Goal: Check status: Check status

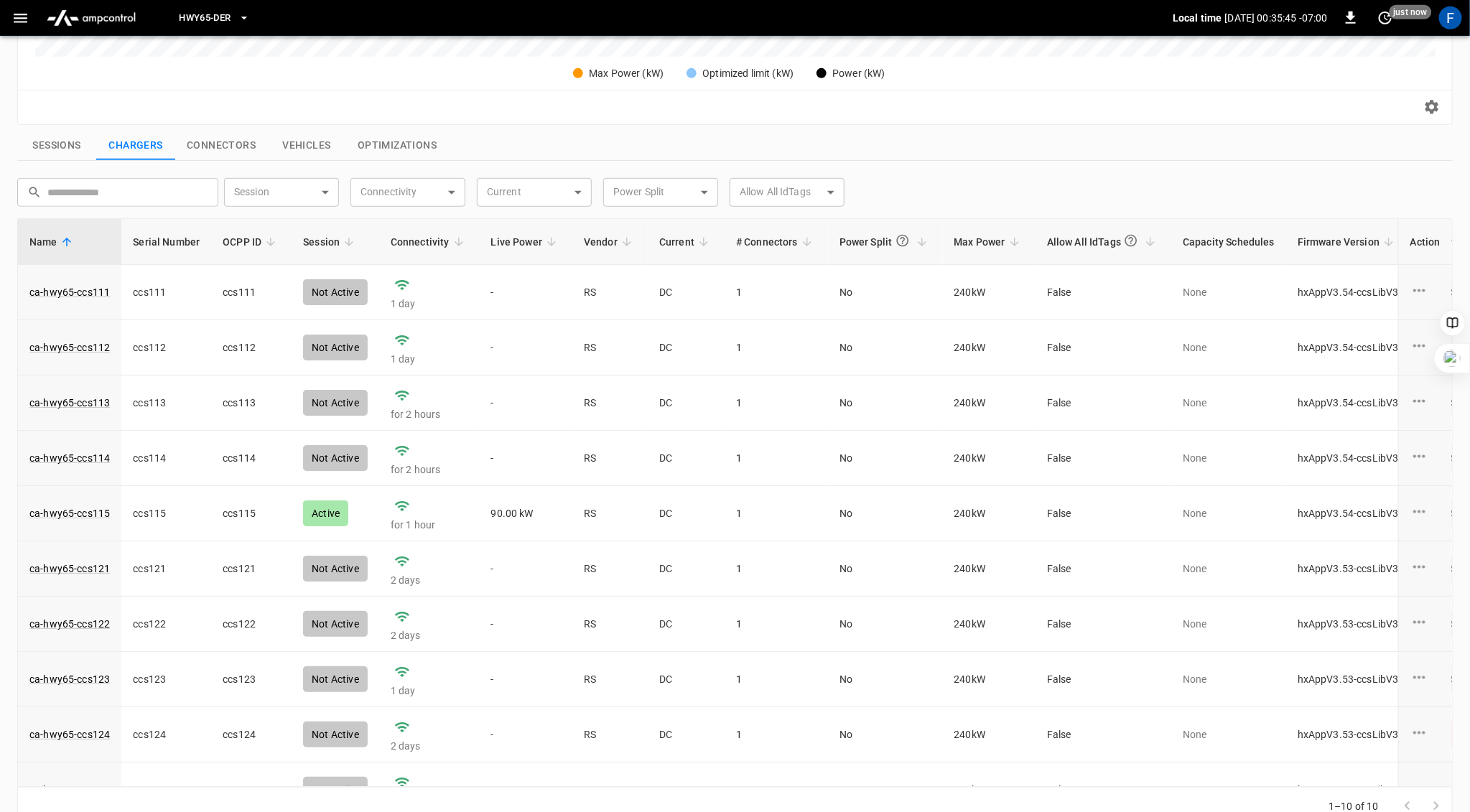
scroll to position [0, 48]
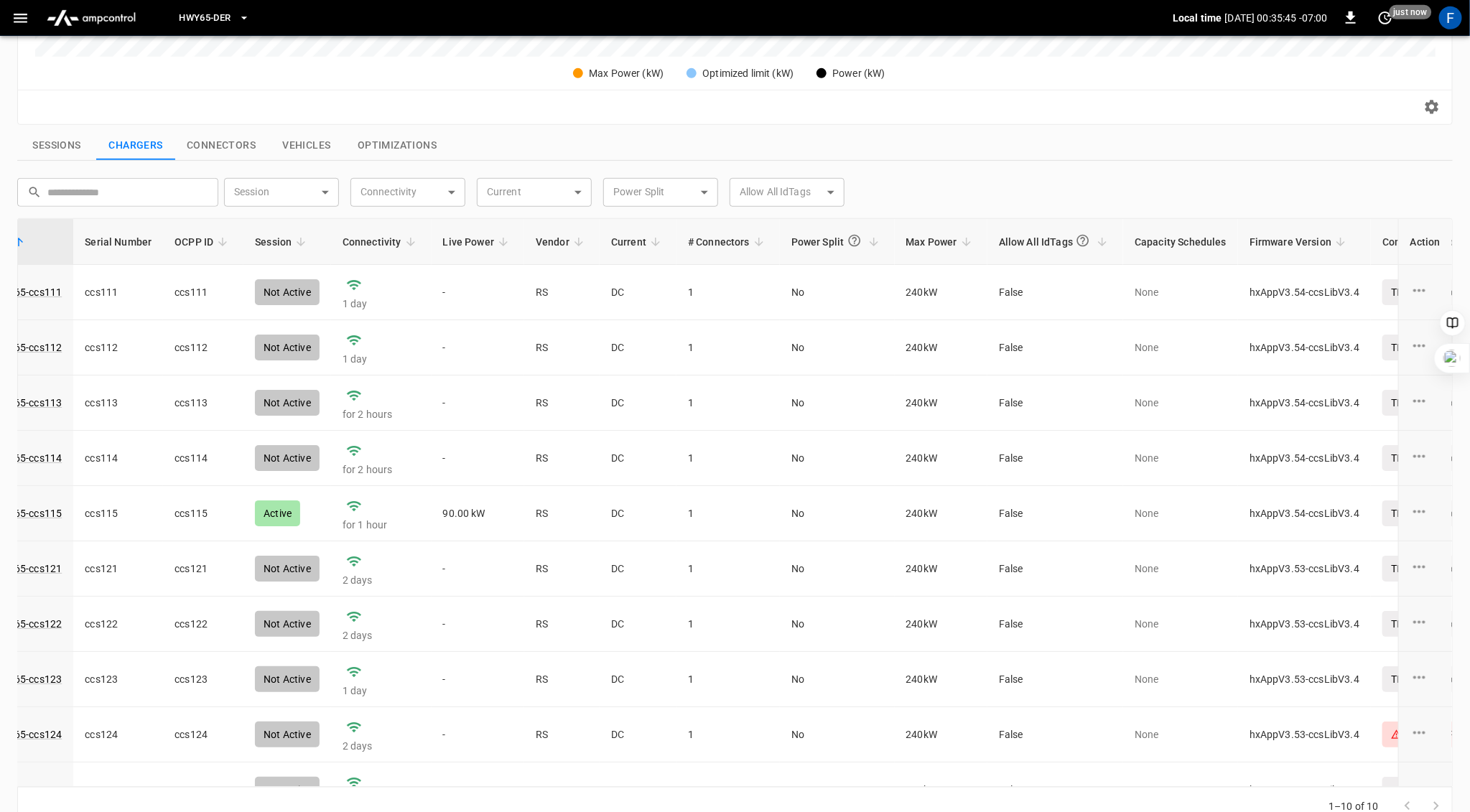
click at [40, 513] on link "ca-hwy65-ccs115" at bounding box center [21, 513] width 80 height 14
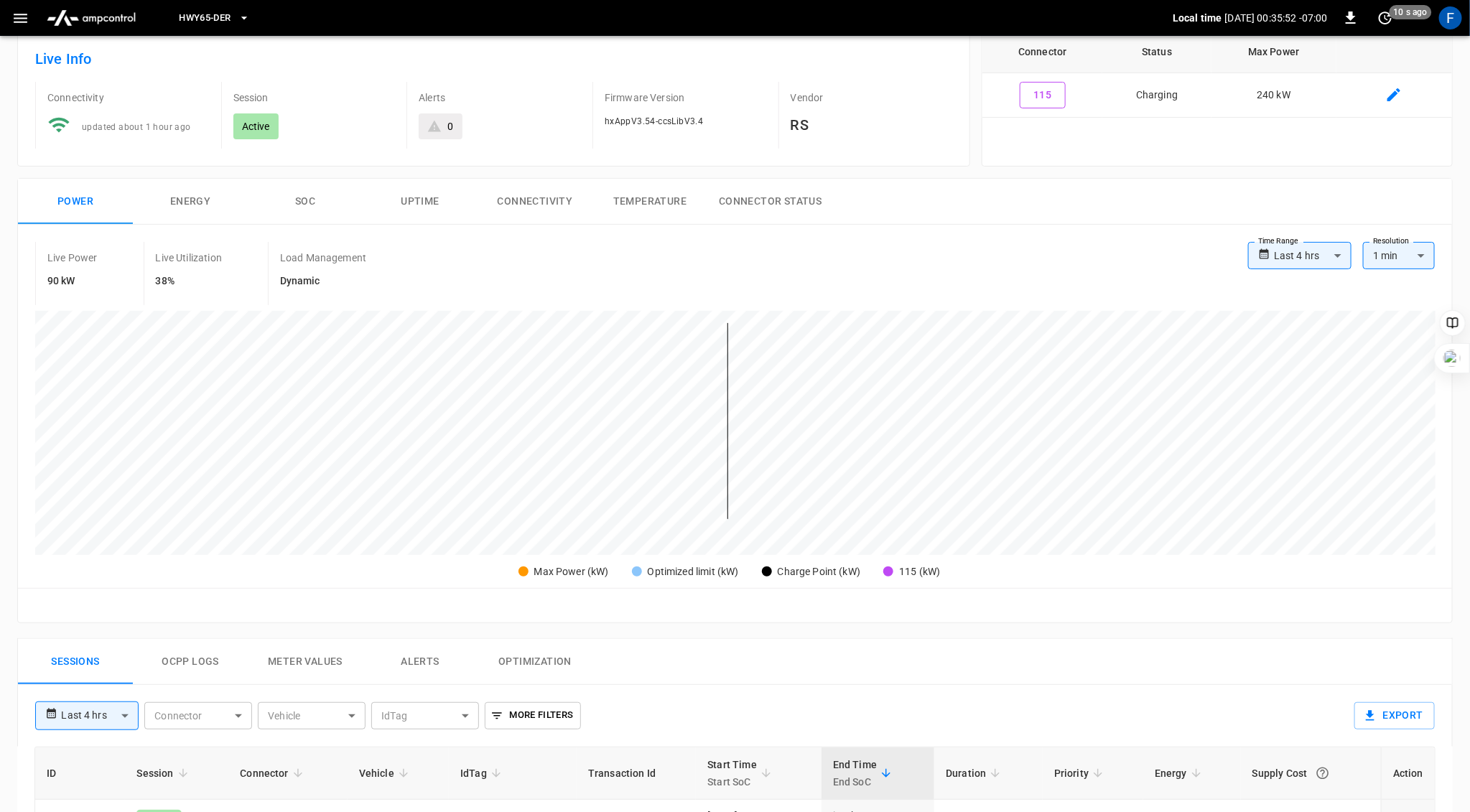
scroll to position [63, 0]
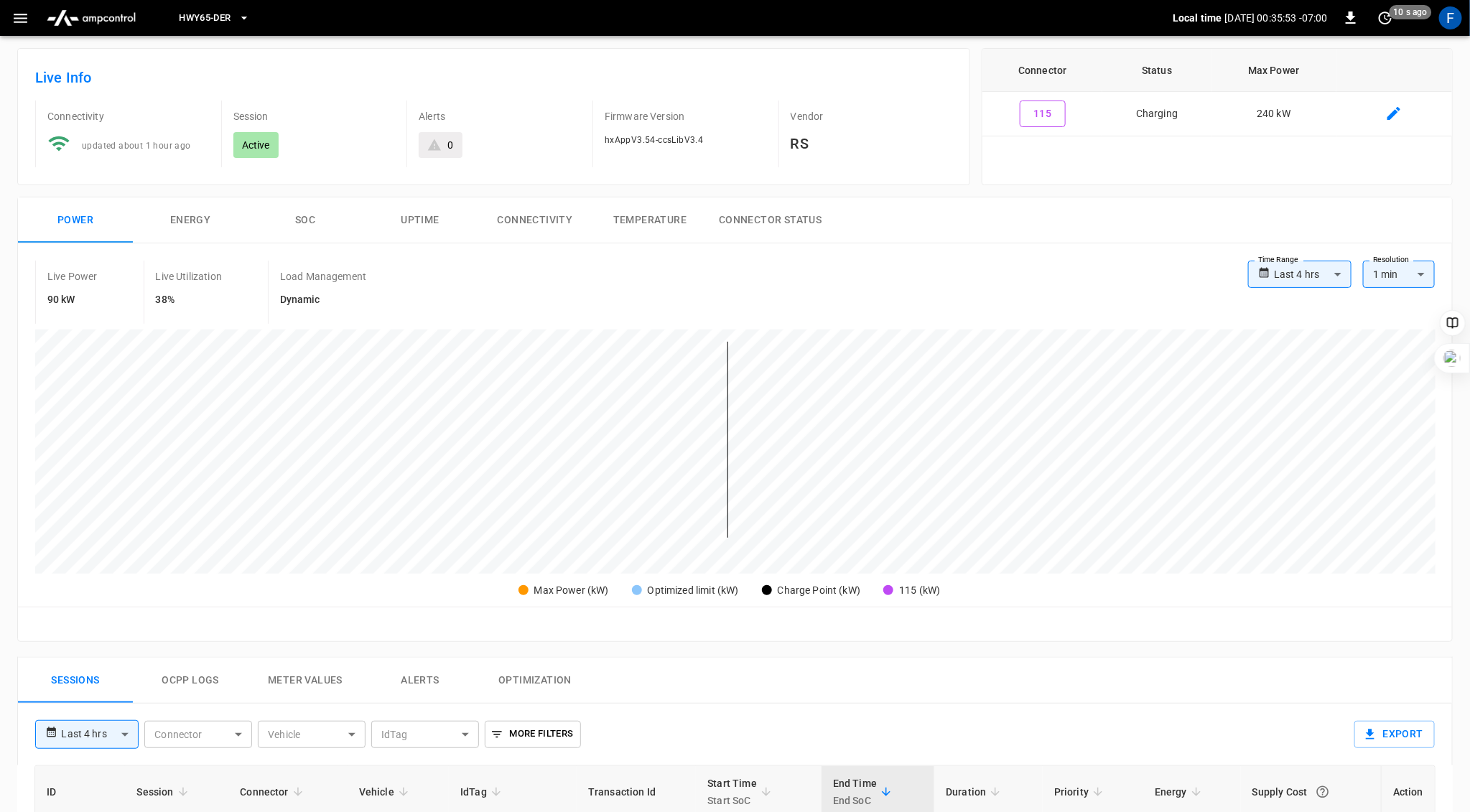
click at [302, 211] on button "SOC" at bounding box center [305, 220] width 115 height 46
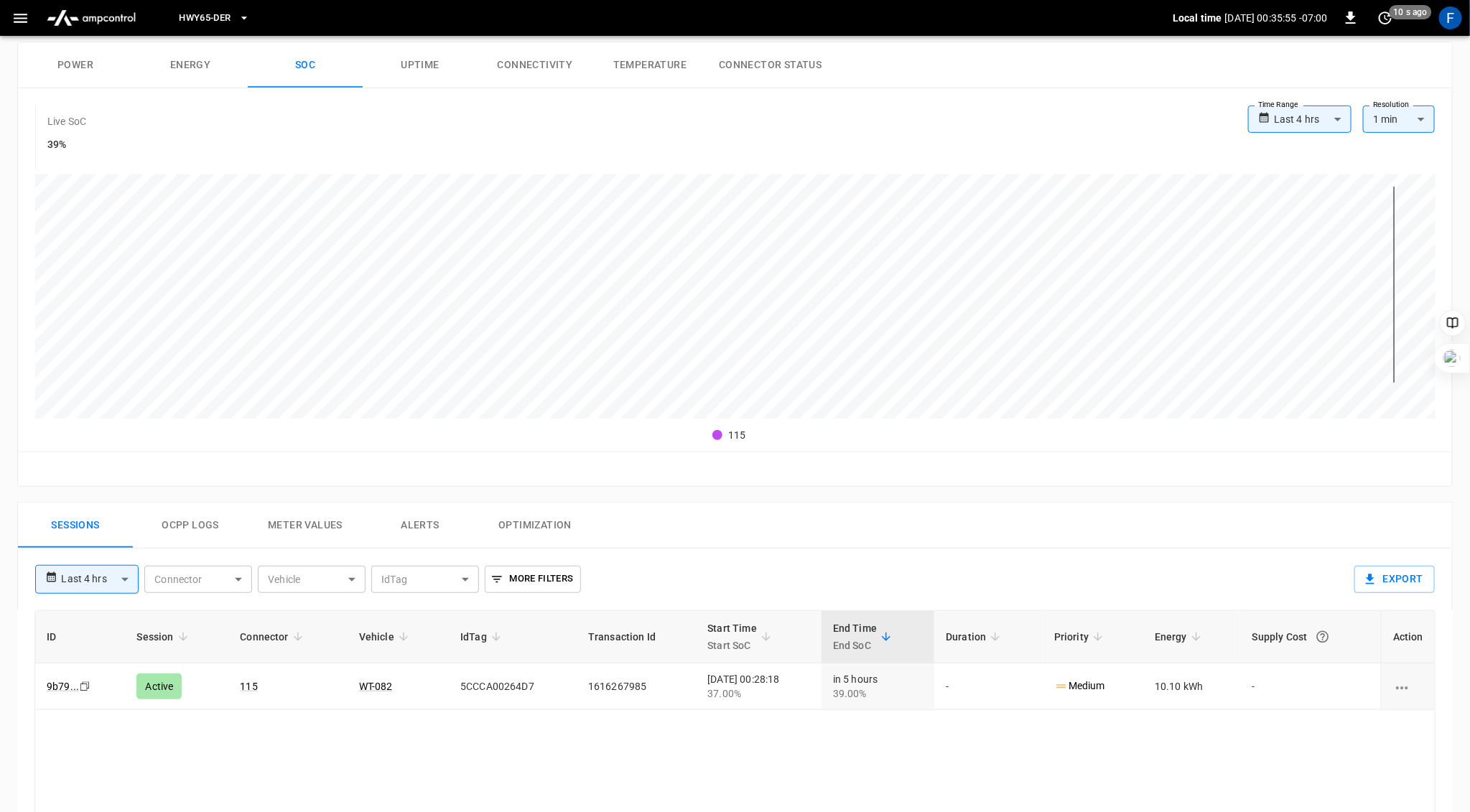
scroll to position [338, 0]
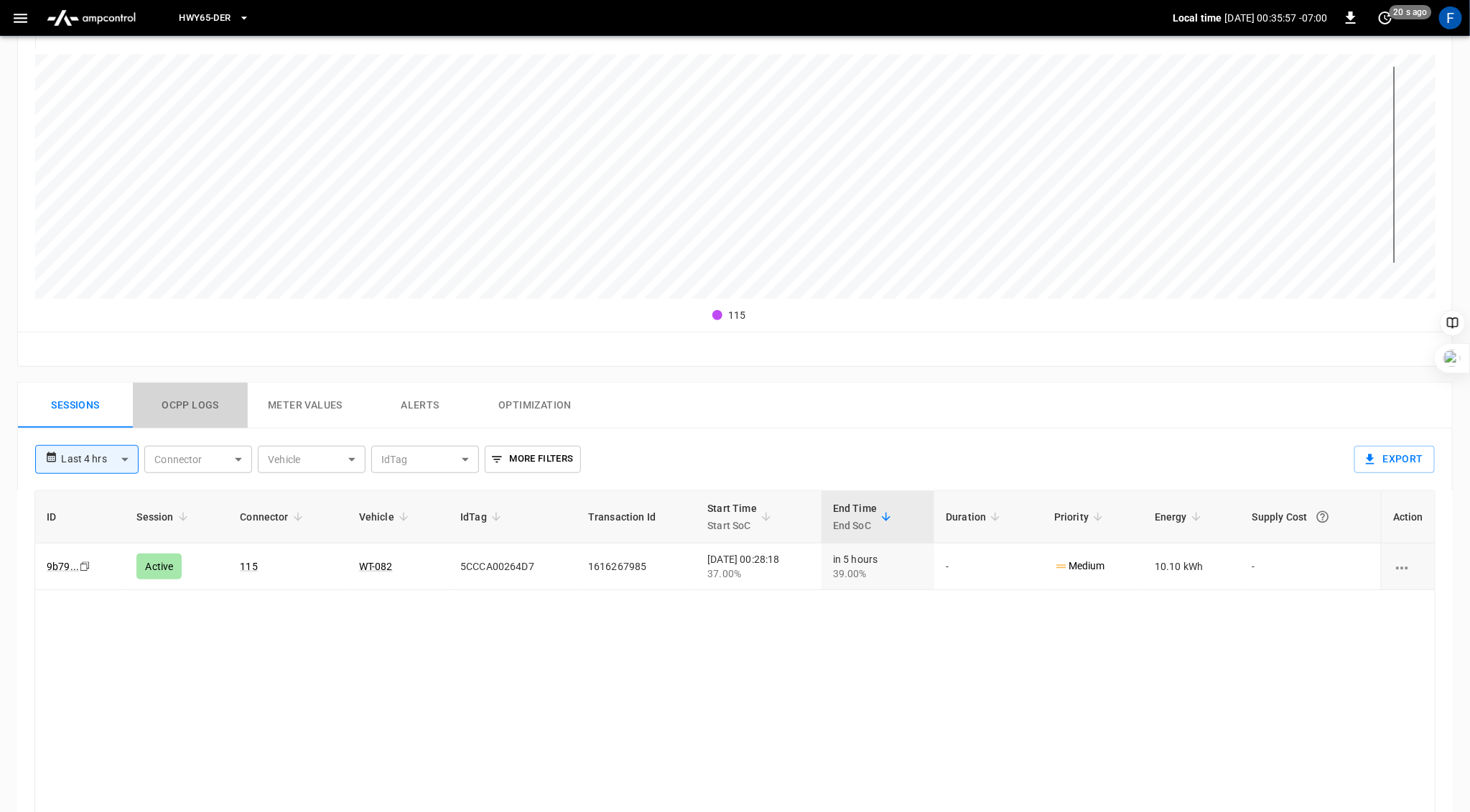
click at [189, 401] on button "Ocpp logs" at bounding box center [191, 405] width 115 height 46
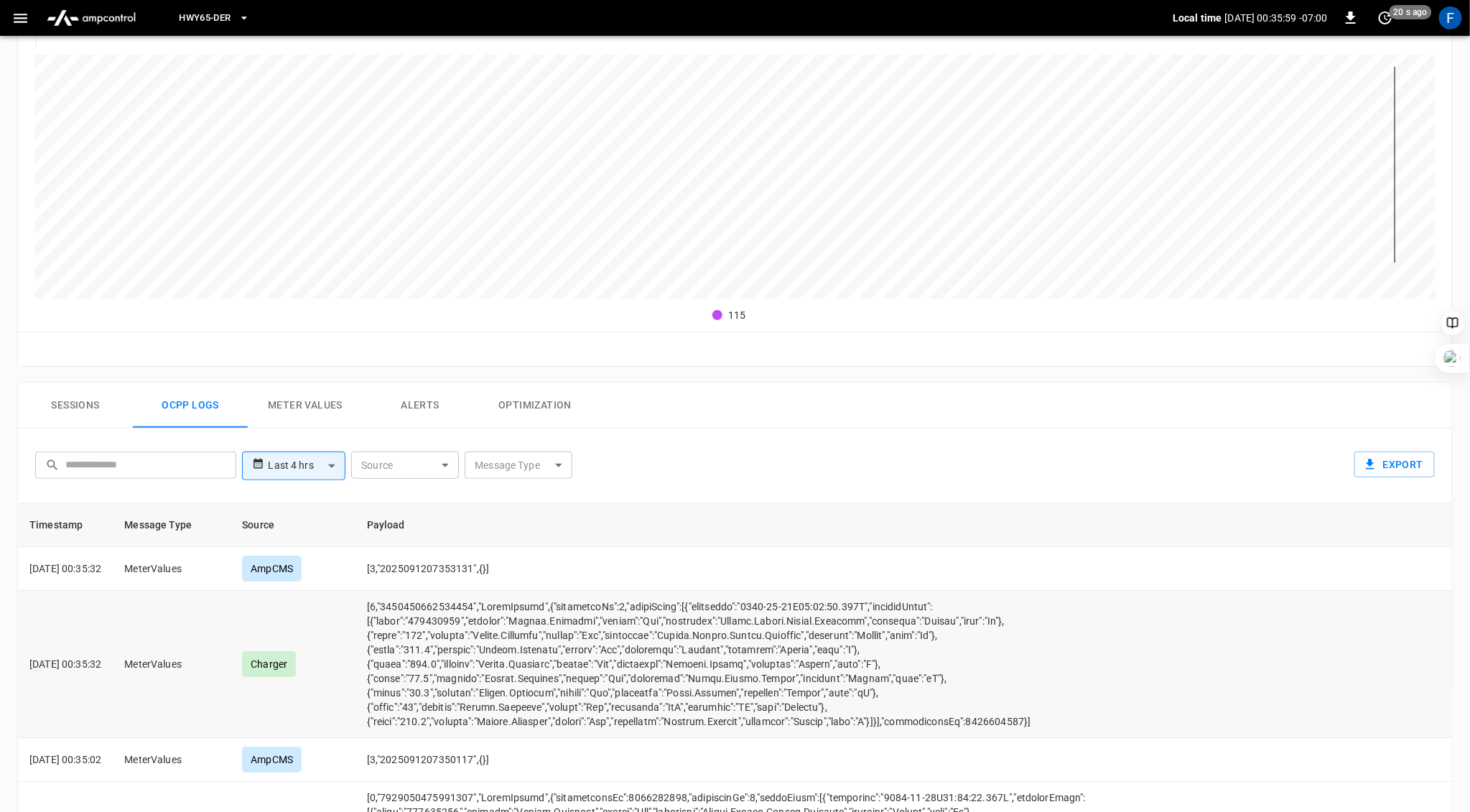
click at [436, 705] on td "opcc-messages-table" at bounding box center [735, 664] width 761 height 147
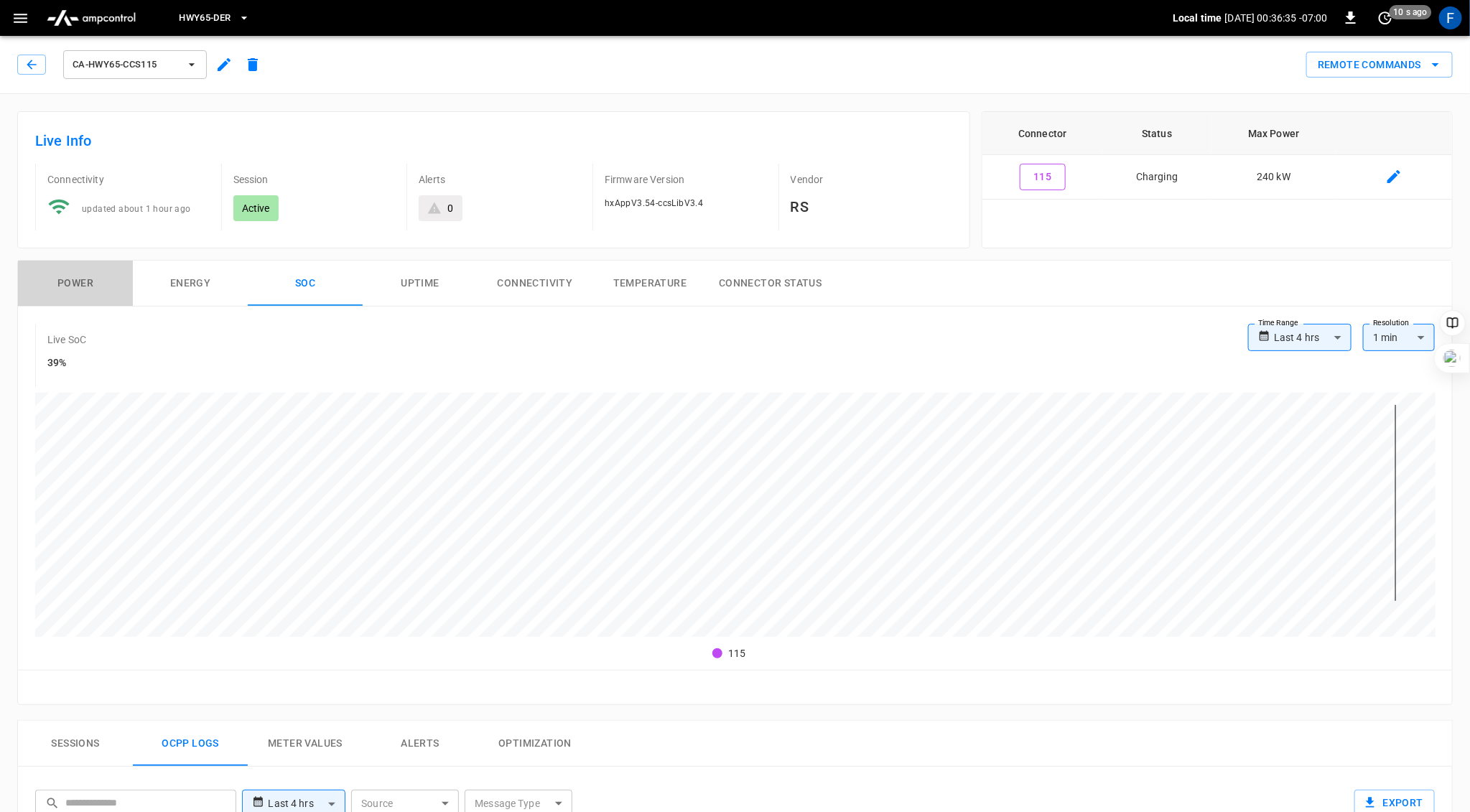
click at [74, 289] on button "Power" at bounding box center [76, 283] width 115 height 46
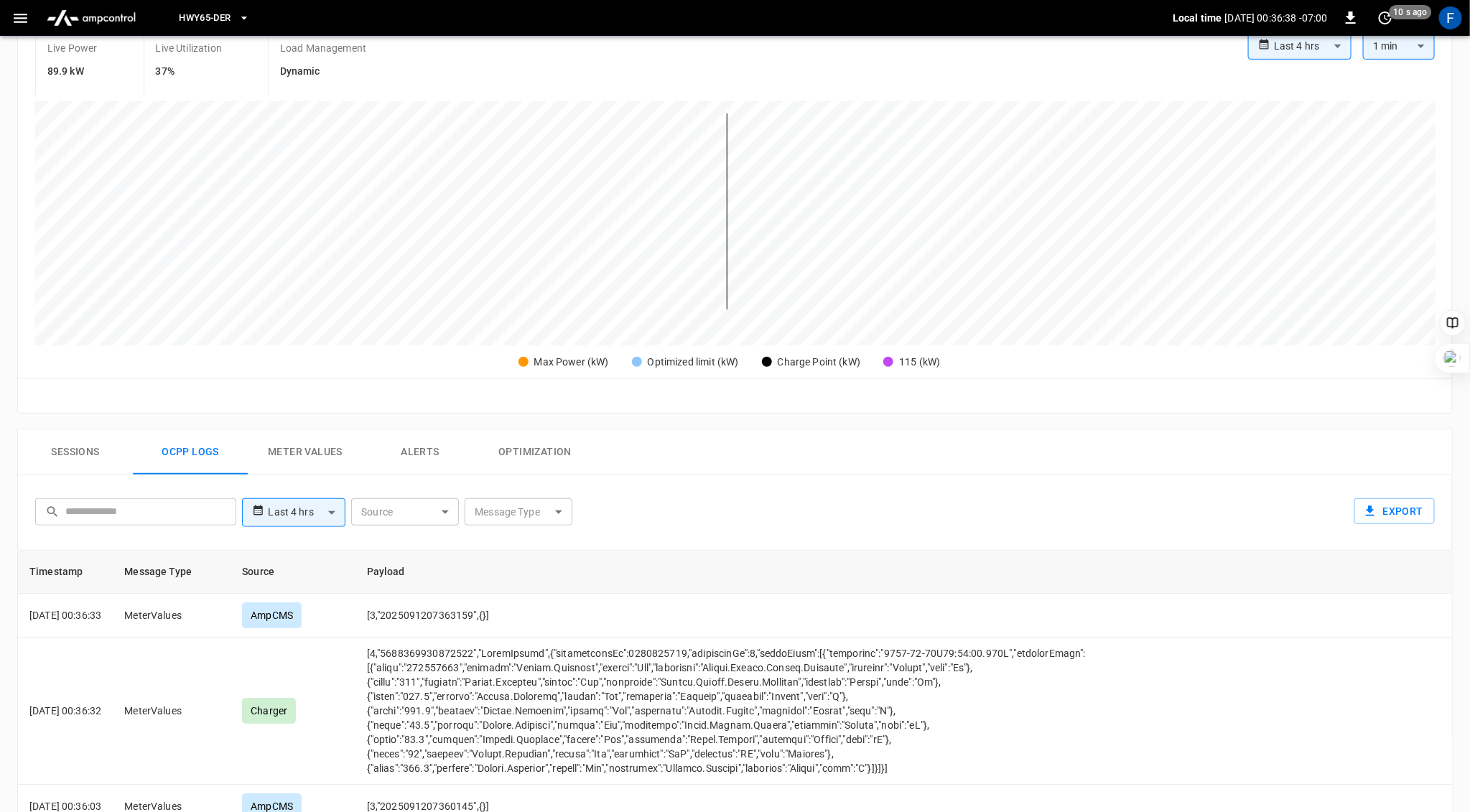
scroll to position [294, 0]
drag, startPoint x: 449, startPoint y: 612, endPoint x: 483, endPoint y: 612, distance: 34.0
click at [483, 612] on td "[3,"2025091207363159",{}]" at bounding box center [735, 613] width 761 height 43
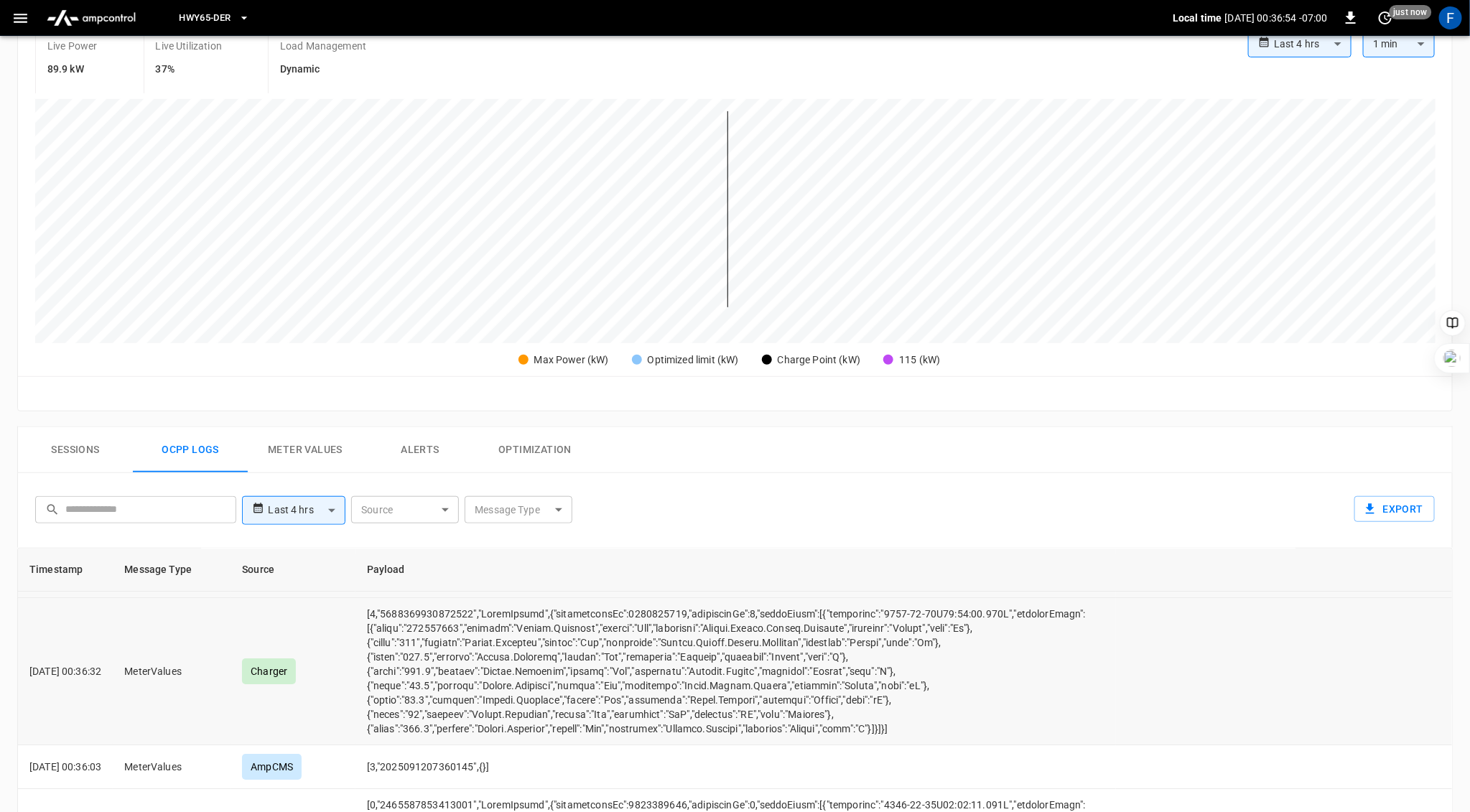
scroll to position [39, 0]
drag, startPoint x: 447, startPoint y: 763, endPoint x: 483, endPoint y: 761, distance: 36.1
click at [483, 761] on td "[3,"2025091207360145",{}]" at bounding box center [735, 765] width 761 height 43
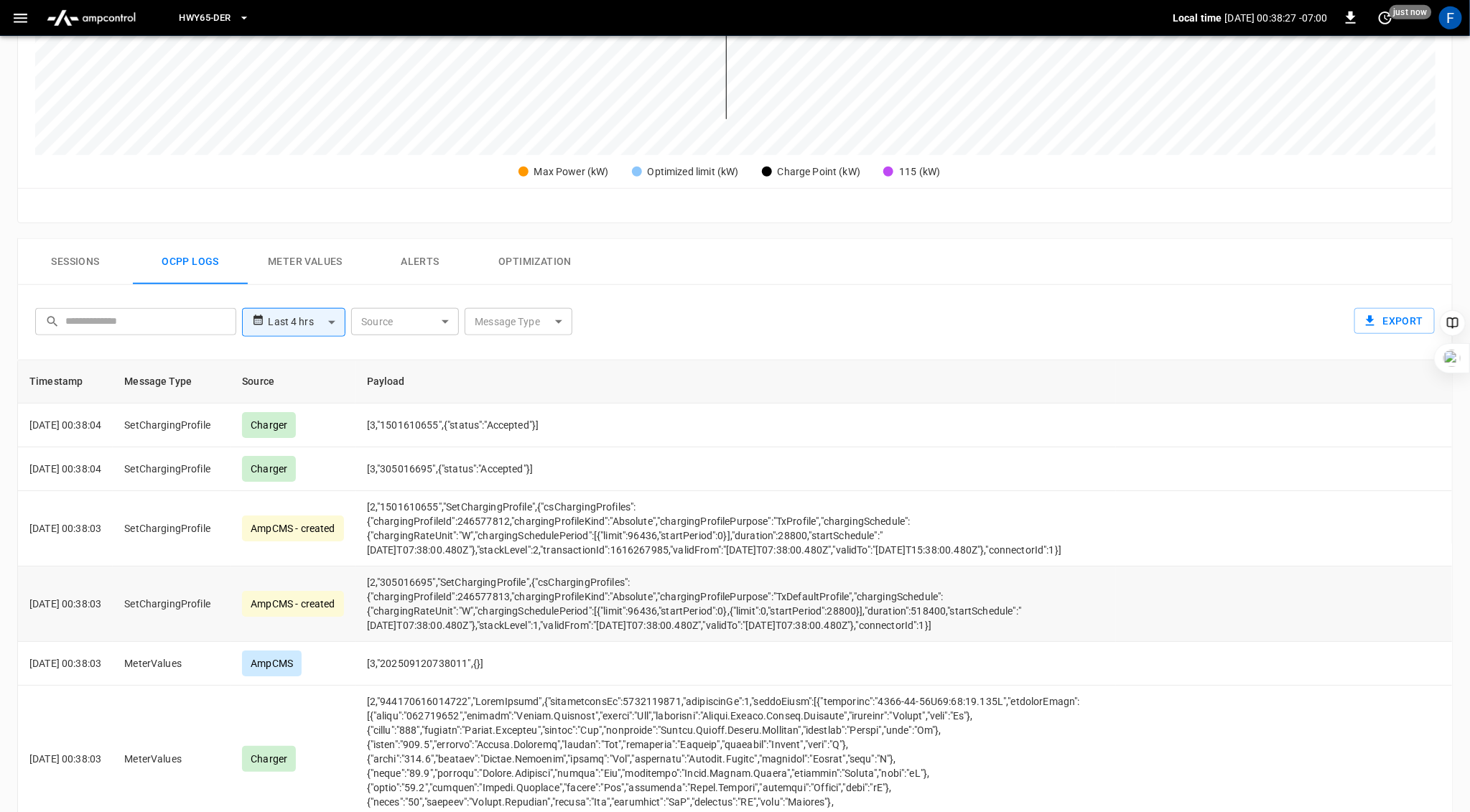
scroll to position [474, 0]
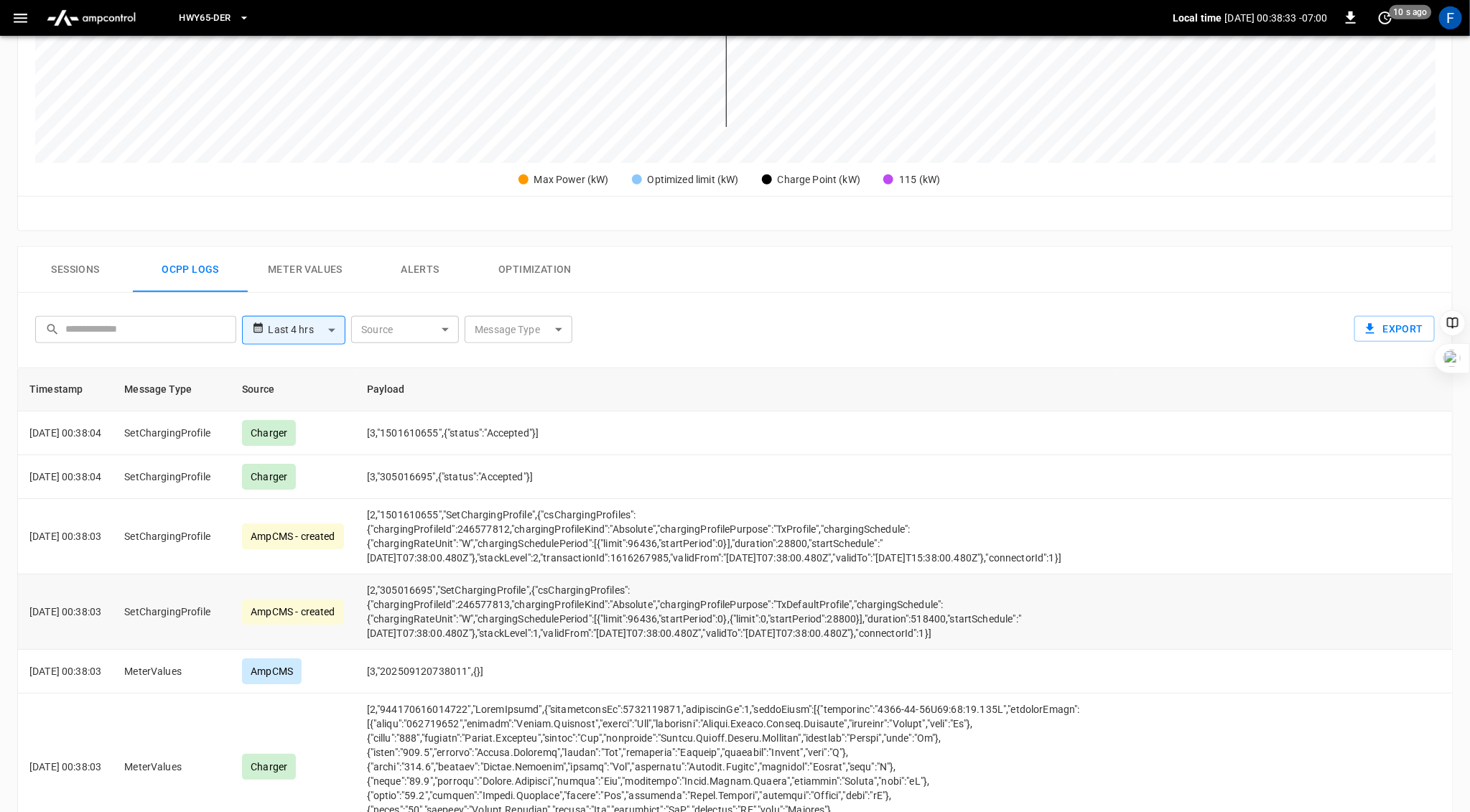
click at [585, 631] on td "[2,"305016695","SetChargingProfile",{"csChargingProfiles":{"chargingProfileId":…" at bounding box center [735, 612] width 761 height 76
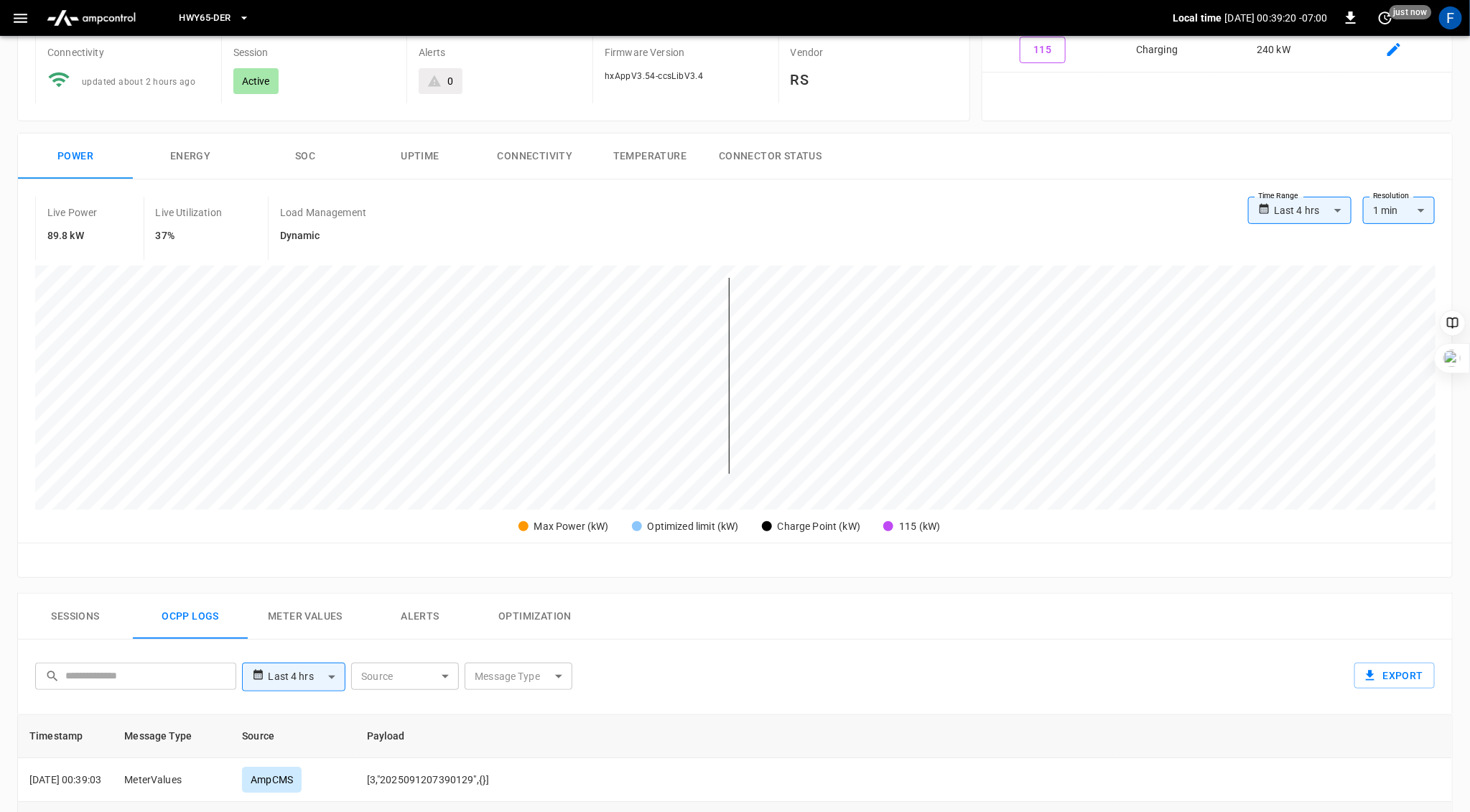
scroll to position [0, 0]
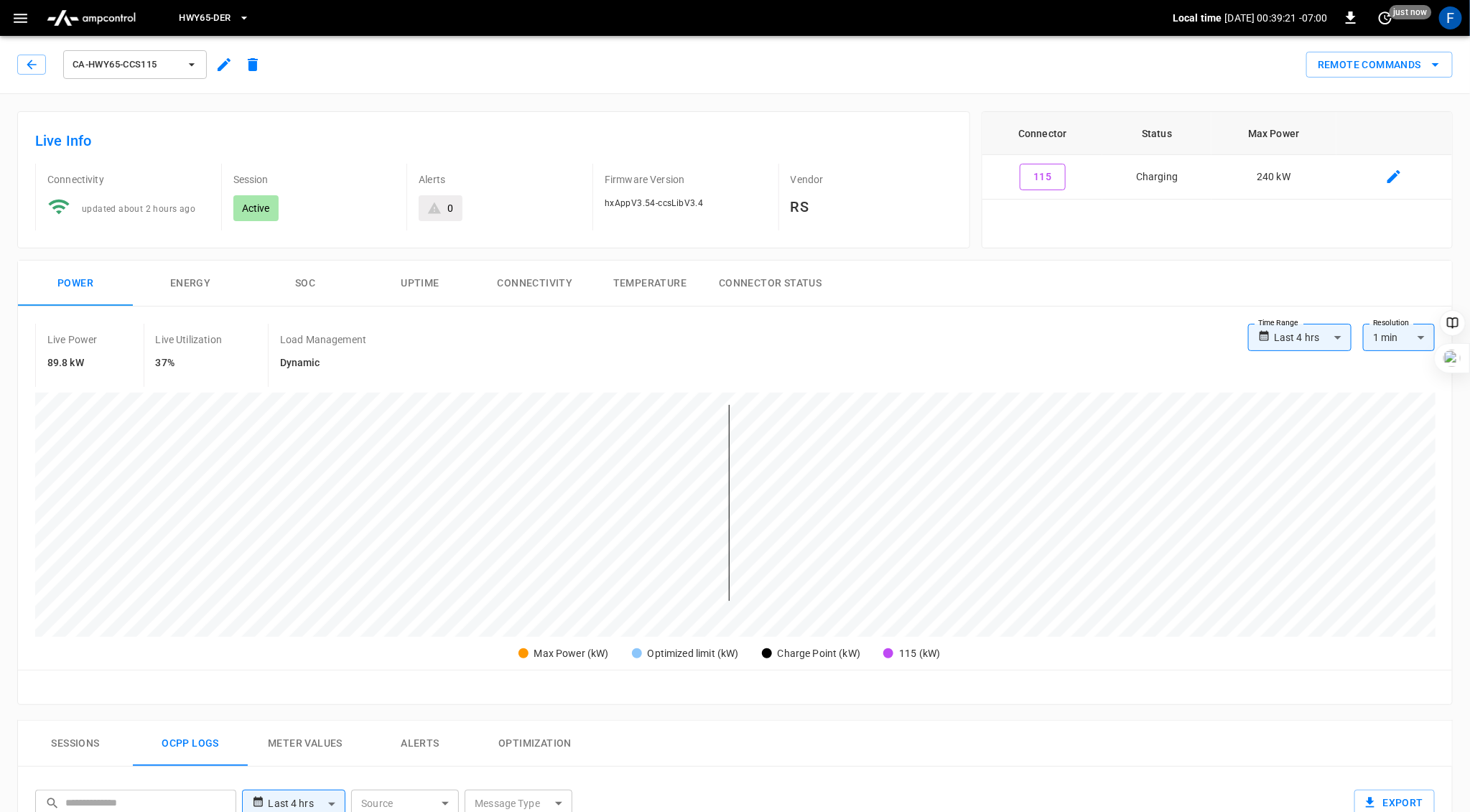
click at [318, 280] on button "SOC" at bounding box center [305, 283] width 115 height 46
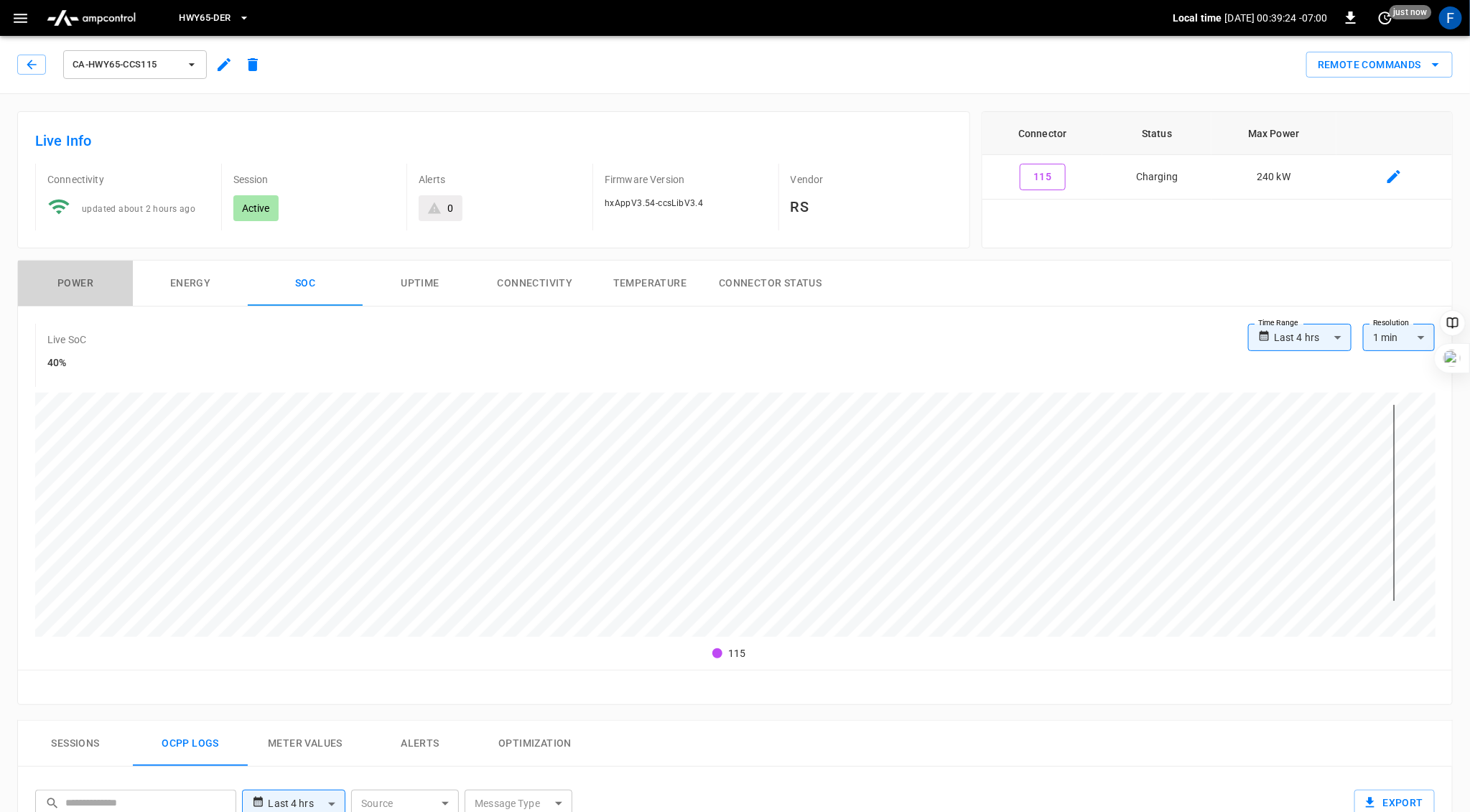
click at [83, 272] on button "Power" at bounding box center [76, 283] width 115 height 46
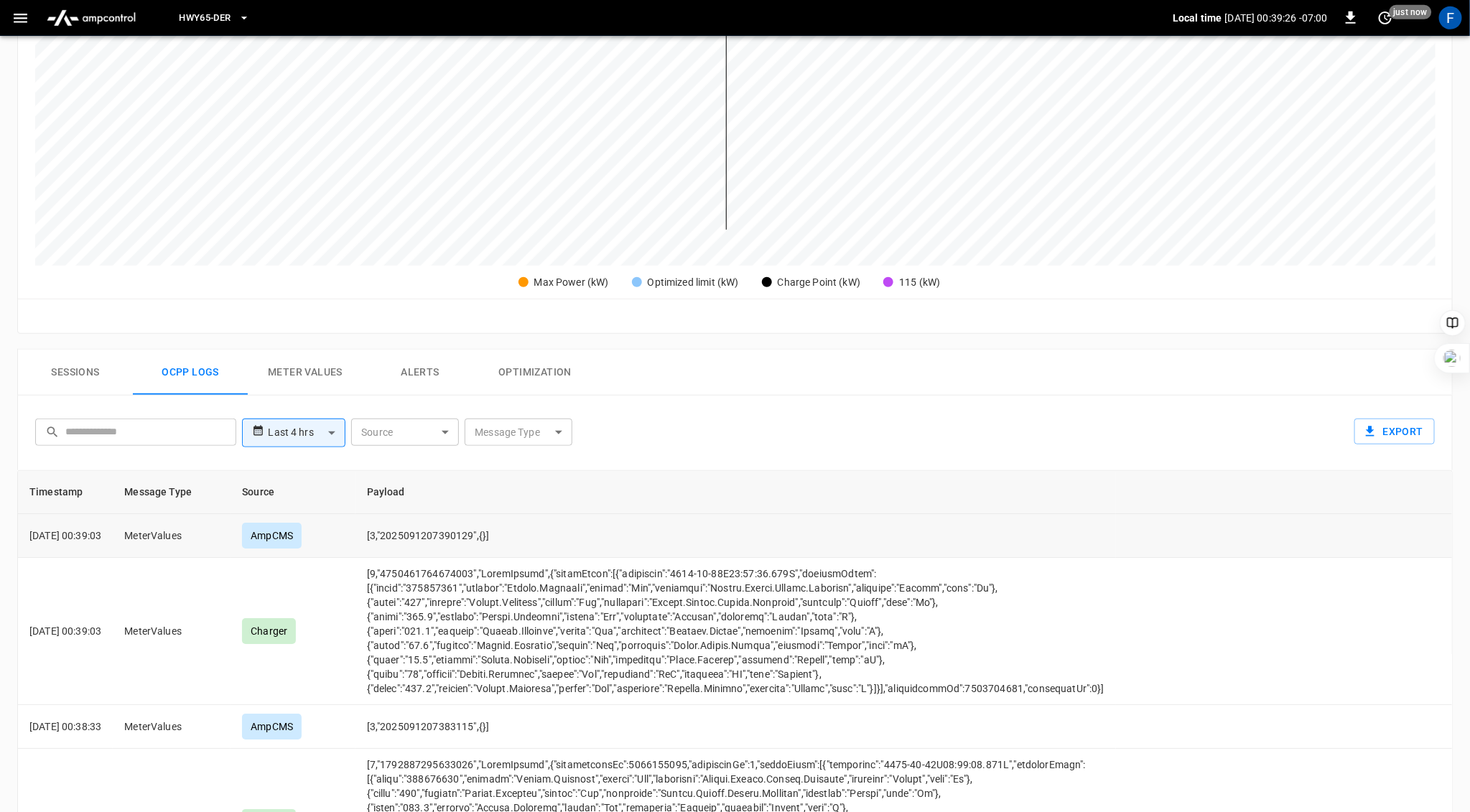
scroll to position [405, 0]
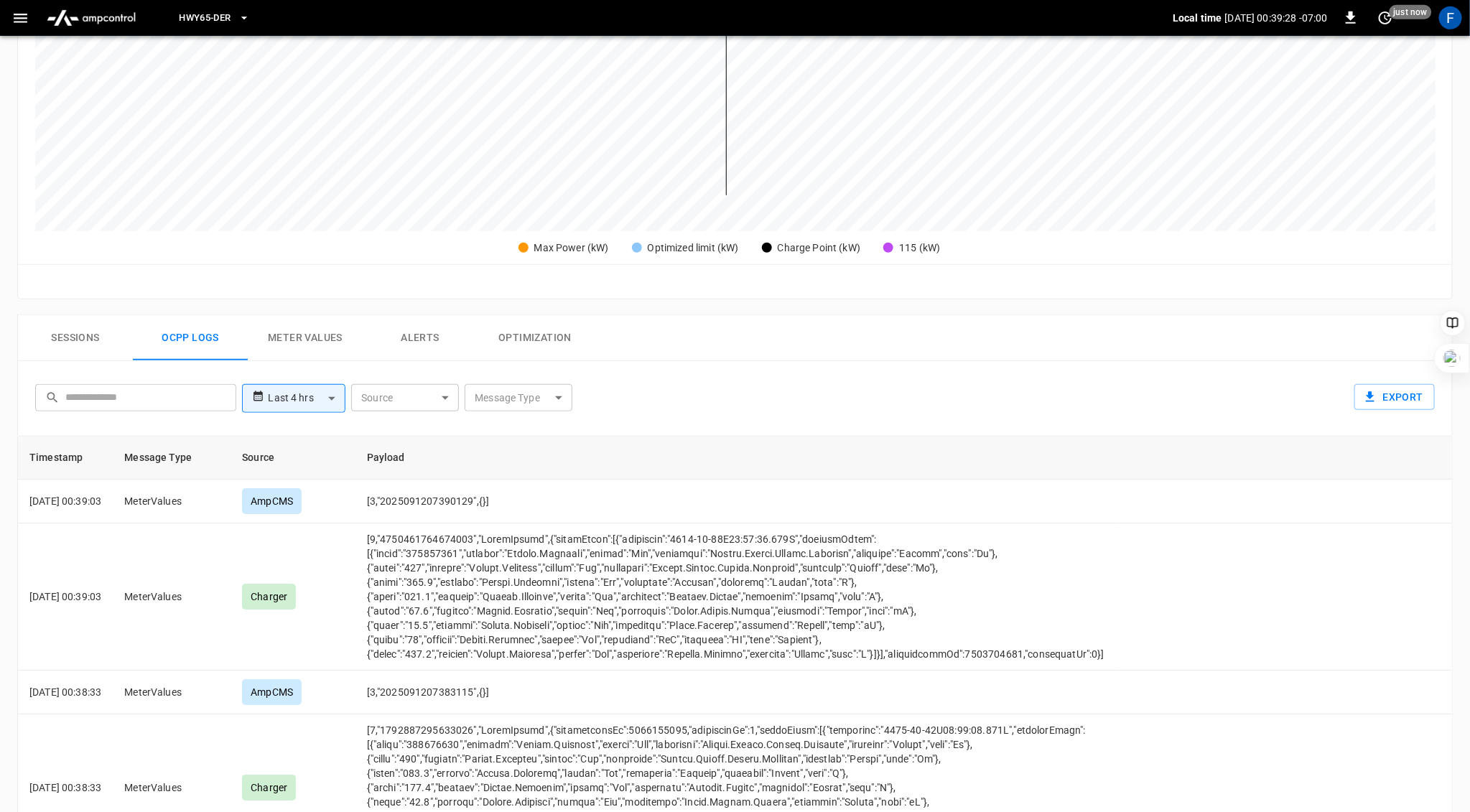
click at [426, 336] on button "Alerts" at bounding box center [420, 338] width 115 height 46
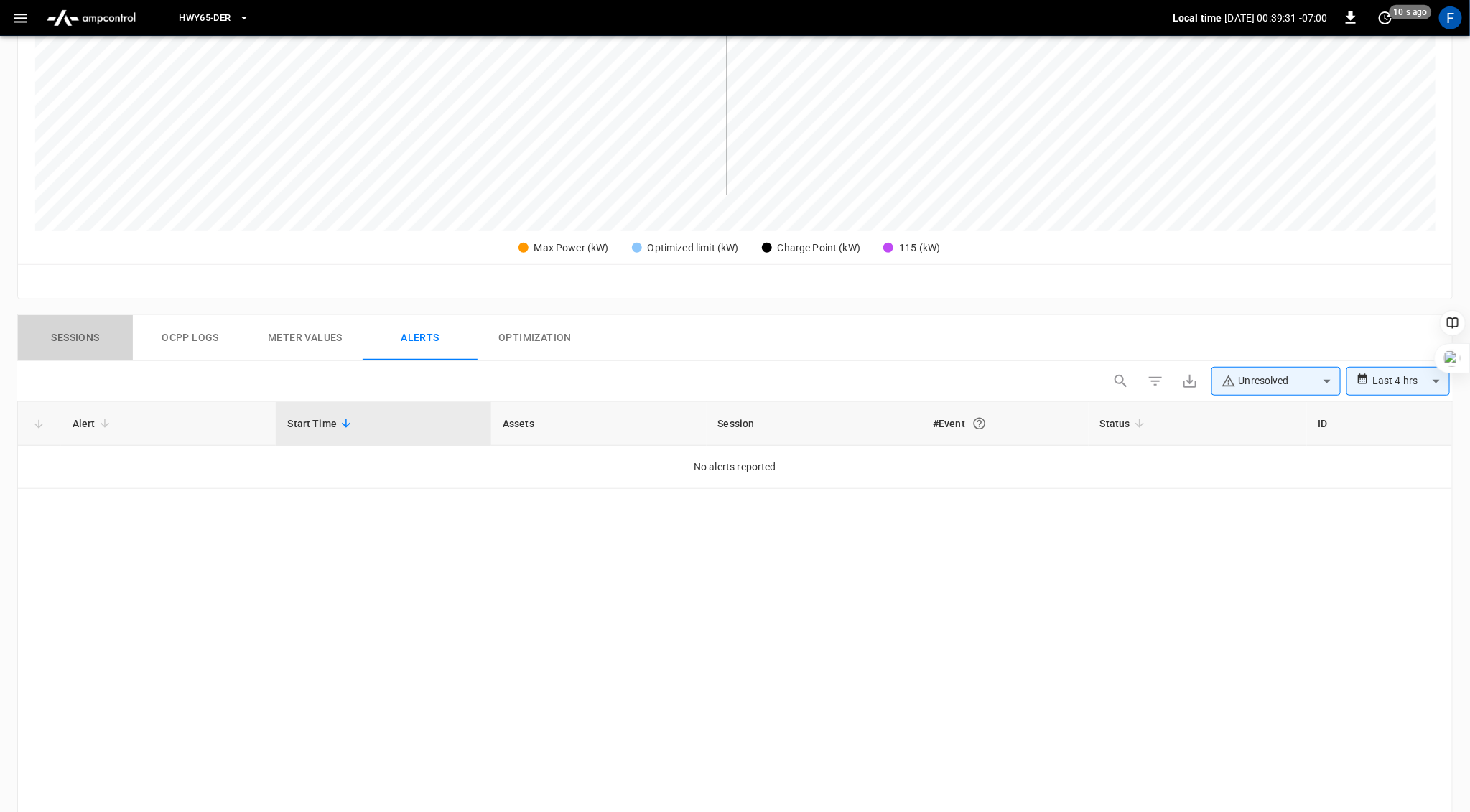
click at [89, 332] on button "Sessions" at bounding box center [76, 338] width 115 height 46
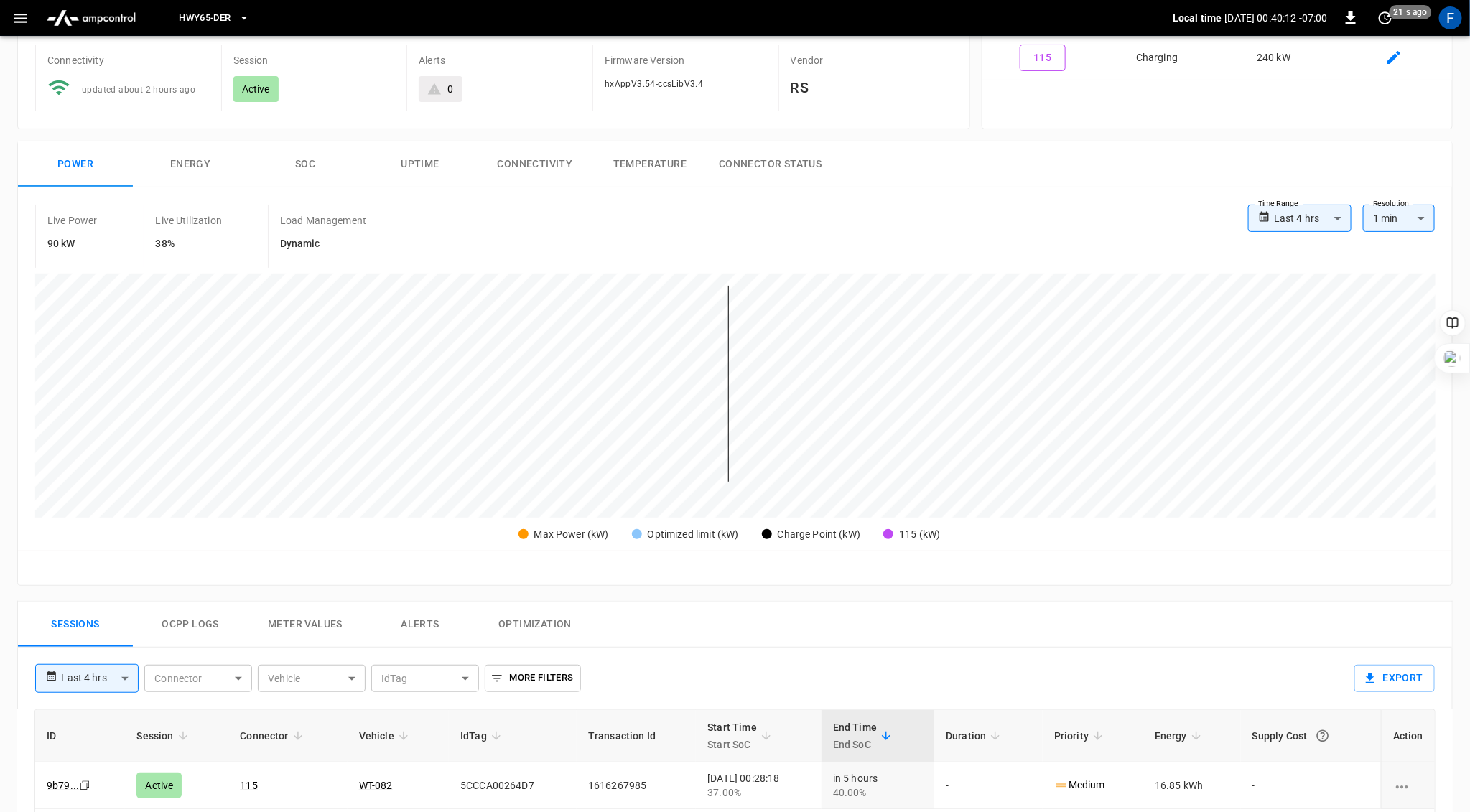
scroll to position [289, 0]
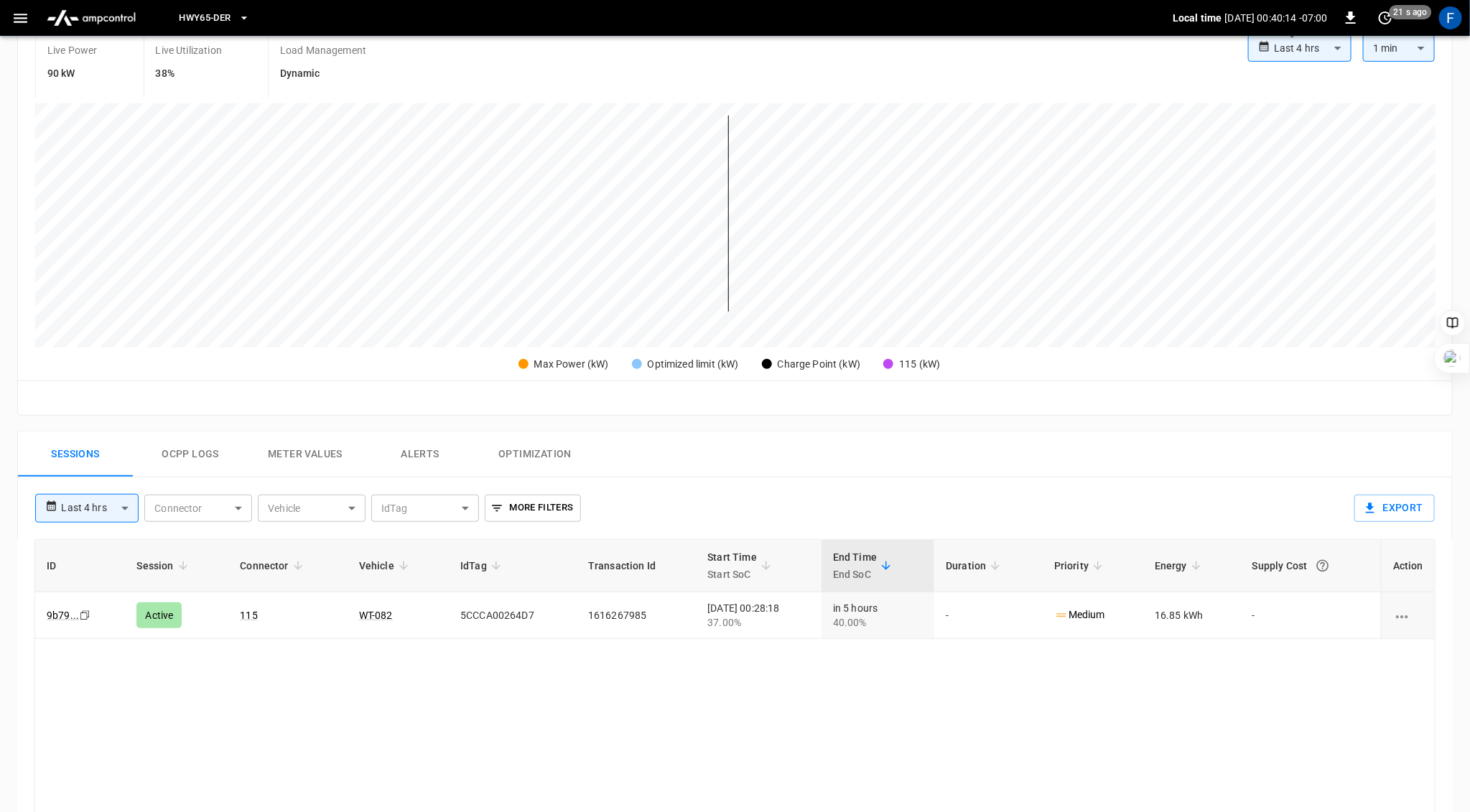
click at [184, 464] on button "Ocpp logs" at bounding box center [191, 454] width 115 height 46
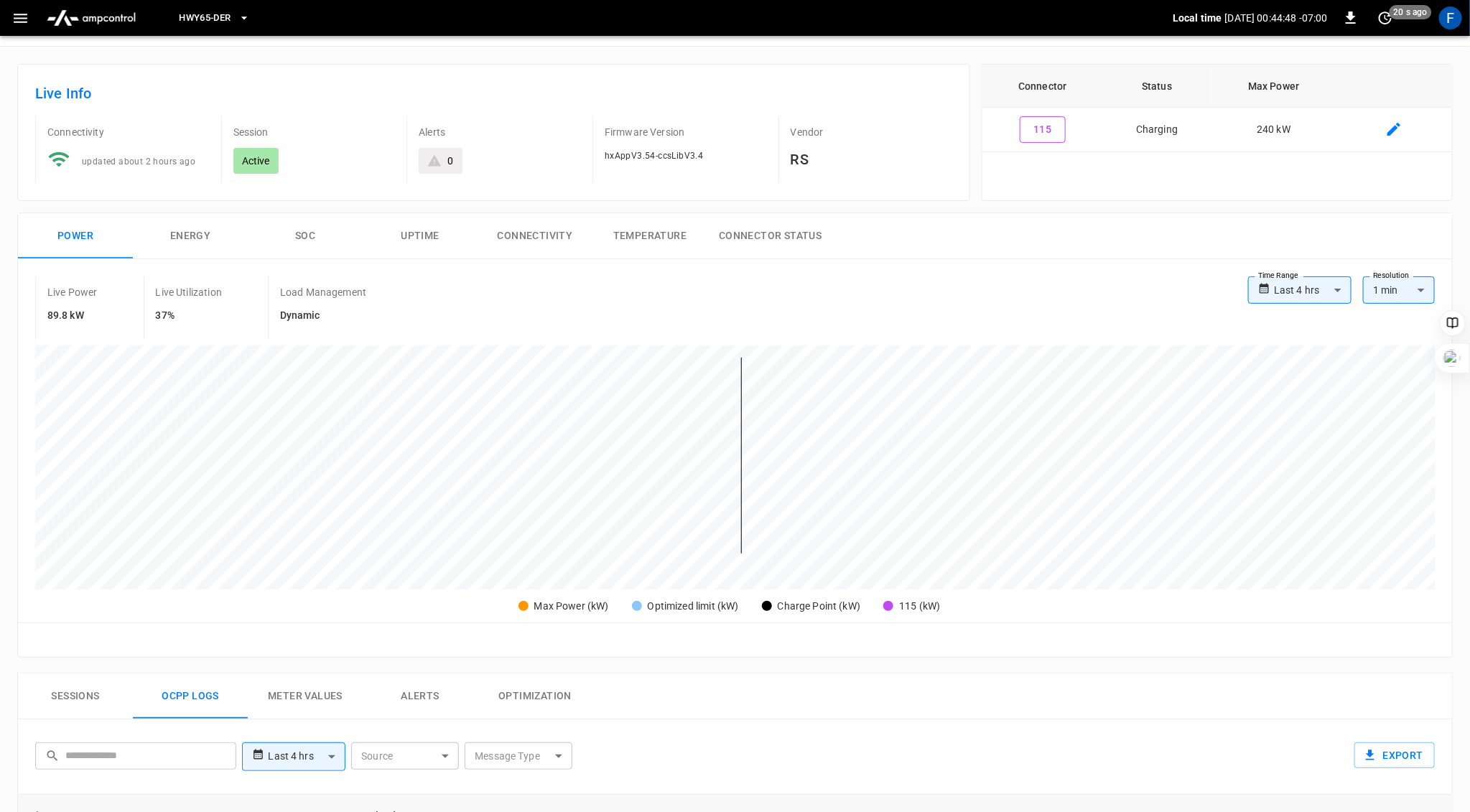
scroll to position [0, 0]
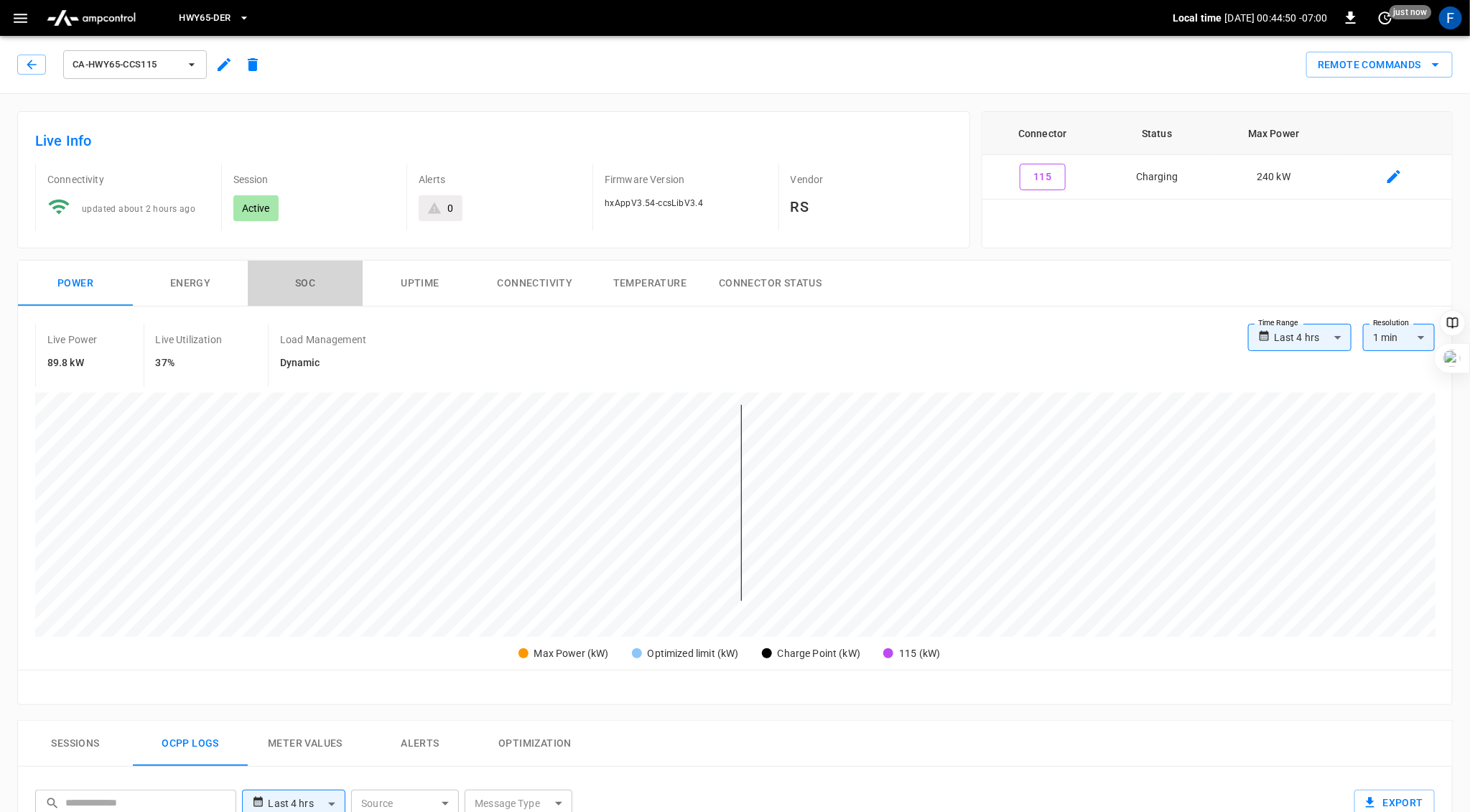
click at [303, 285] on button "SOC" at bounding box center [305, 283] width 115 height 46
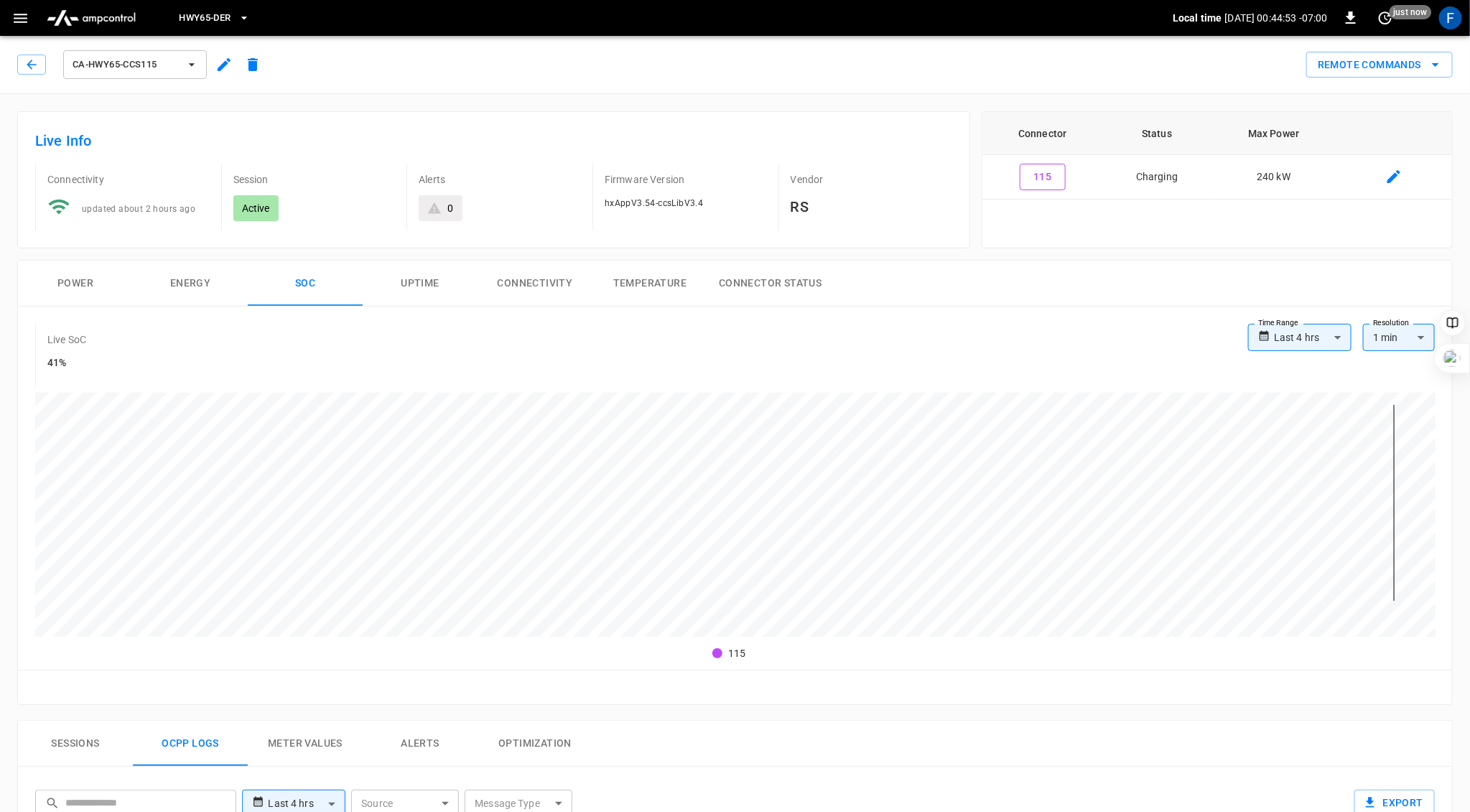
click at [80, 289] on button "Power" at bounding box center [76, 283] width 115 height 46
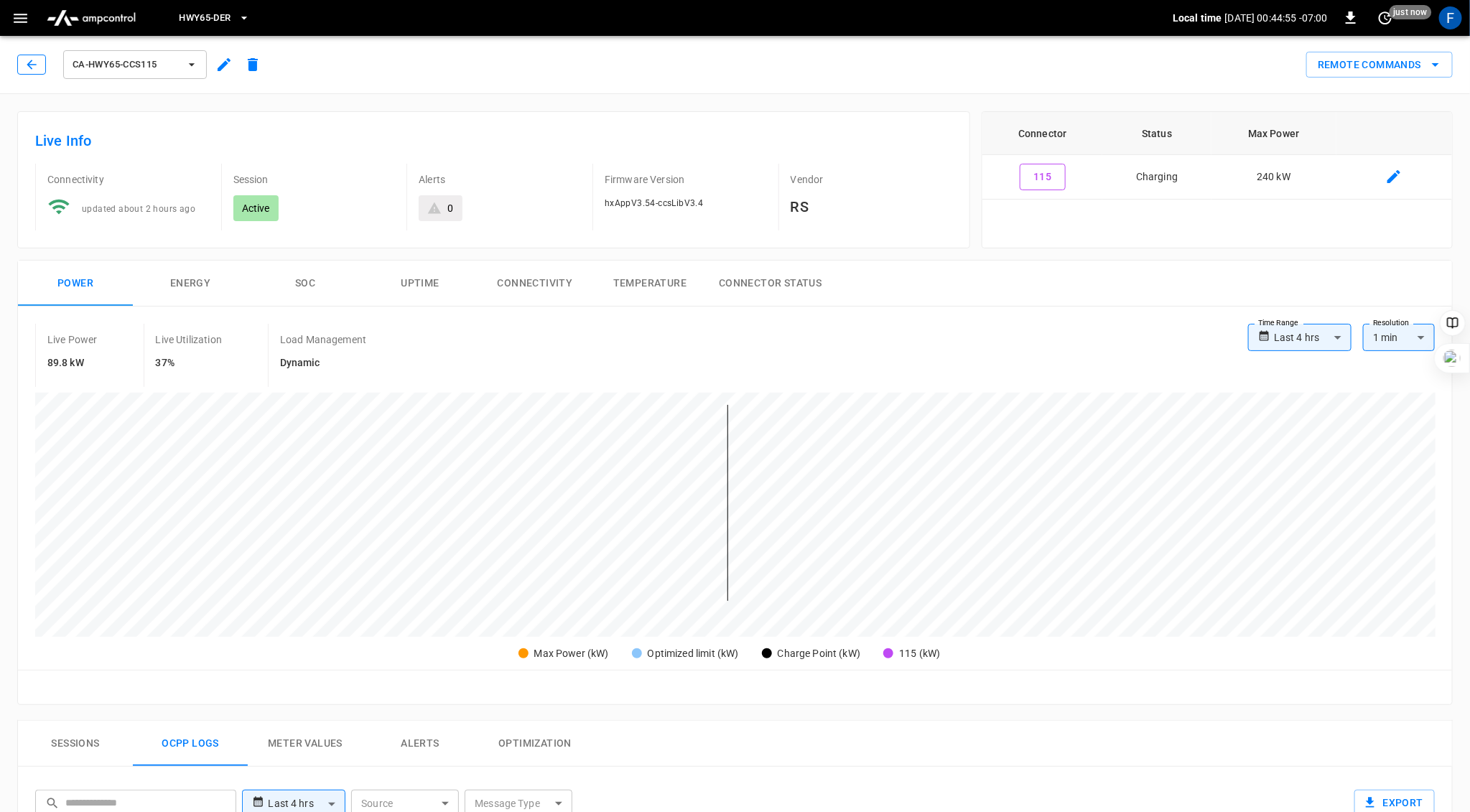
click at [26, 73] on button "button" at bounding box center [31, 64] width 28 height 20
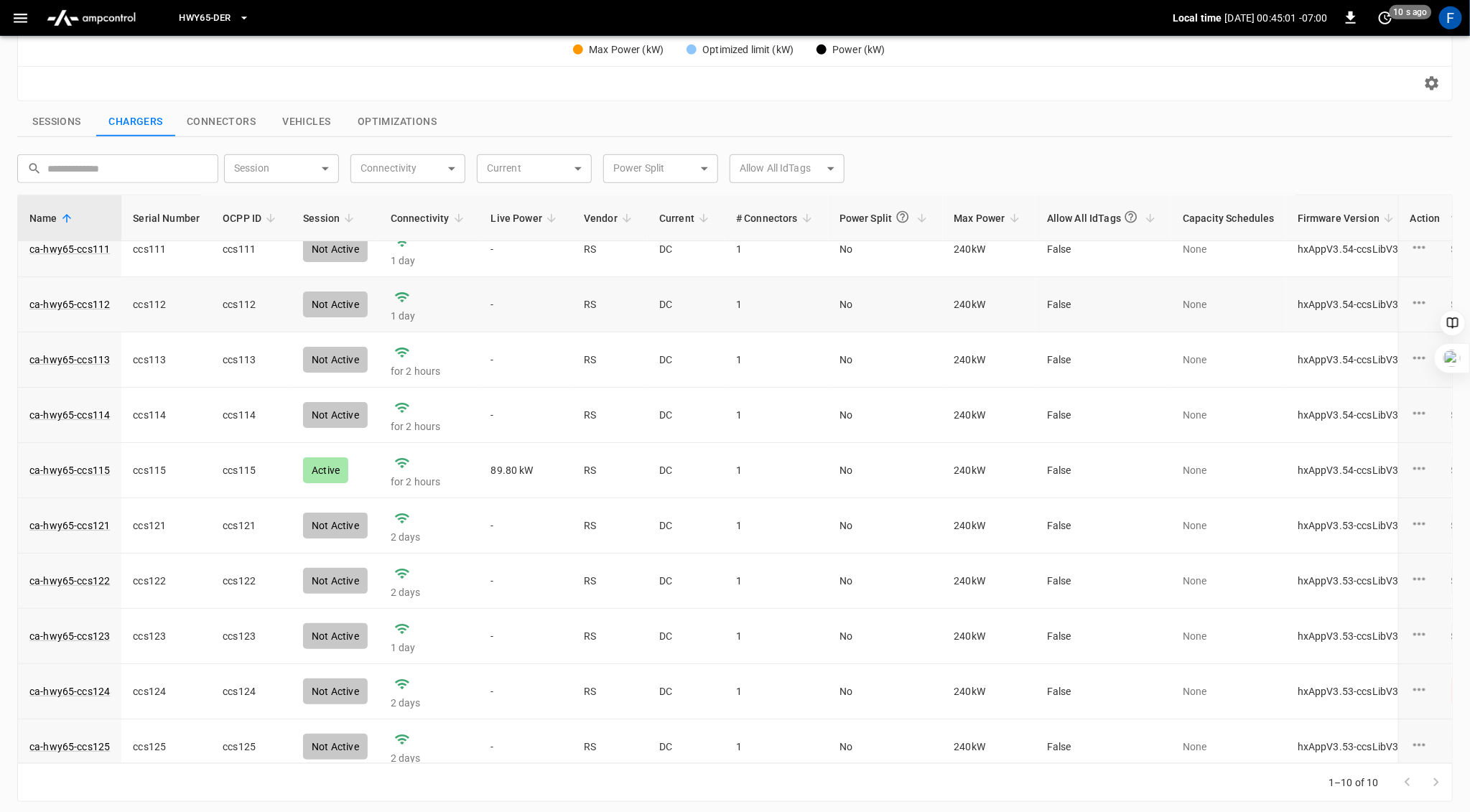
scroll to position [22, 0]
click at [66, 471] on link "ca-hwy65-ccs115" at bounding box center [69, 467] width 86 height 20
